Goal: Information Seeking & Learning: Learn about a topic

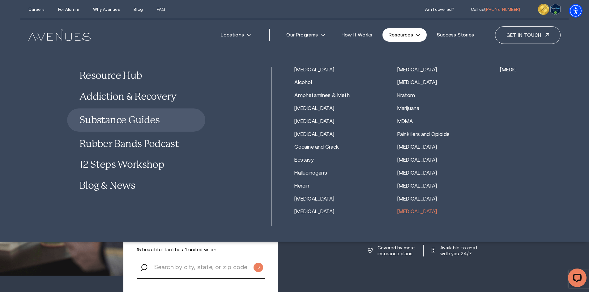
click at [409, 213] on link "[MEDICAL_DATA]" at bounding box center [418, 212] width 40 height 6
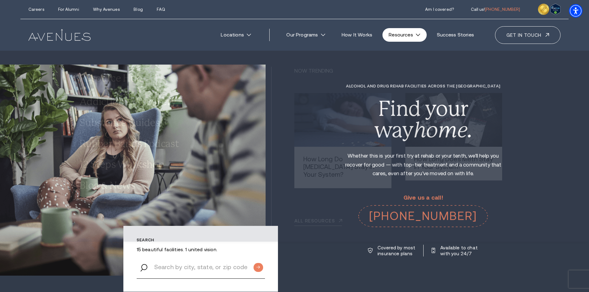
click at [416, 35] on link "Resources" at bounding box center [405, 35] width 44 height 14
